Goal: Go to known website: Access a specific website the user already knows

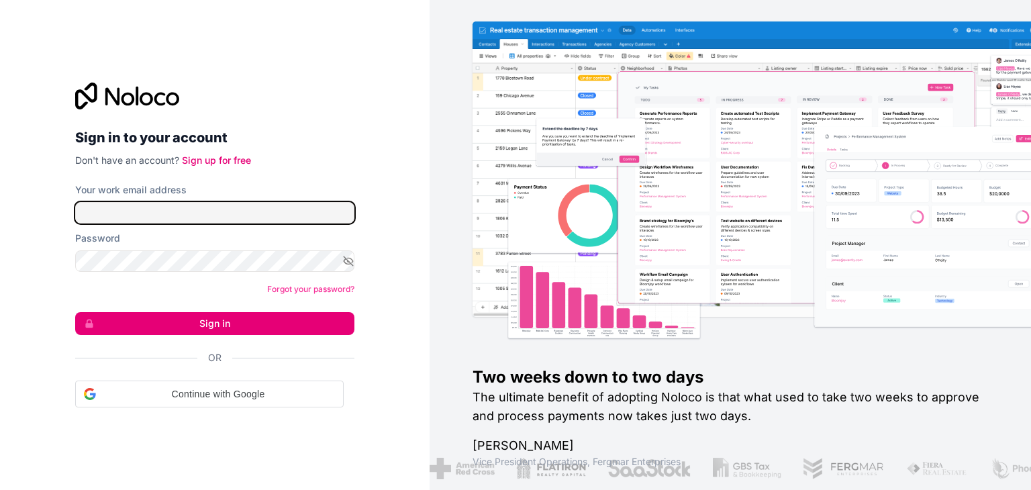
click at [295, 210] on input "Your work email address" at bounding box center [214, 212] width 279 height 21
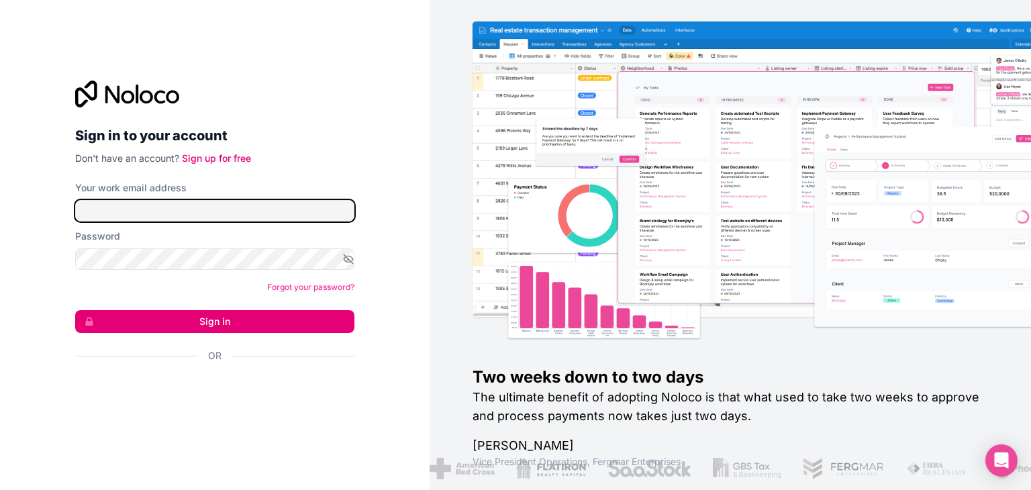
type input "signin@boringgroup.net"
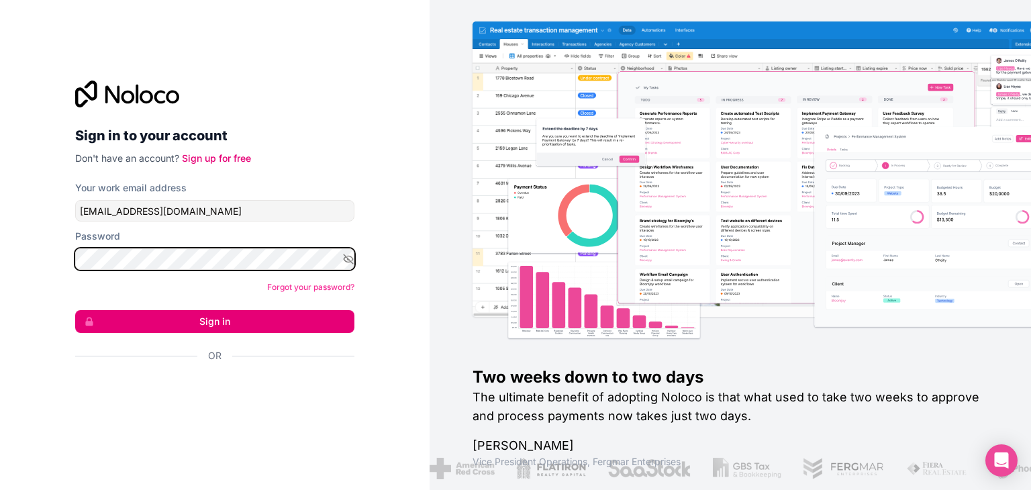
click at [75, 310] on button "Sign in" at bounding box center [214, 321] width 279 height 23
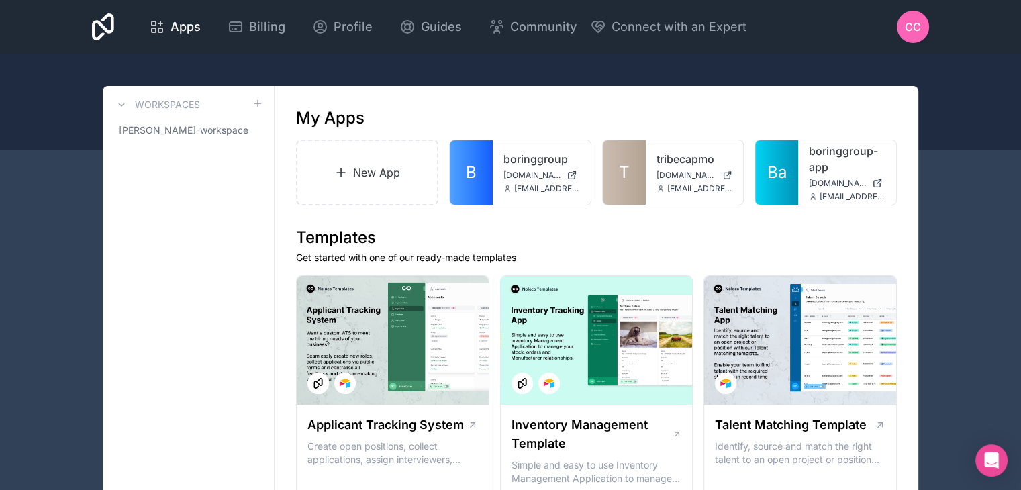
click at [627, 180] on span "T" at bounding box center [624, 172] width 11 height 21
